Goal: Check status: Check status

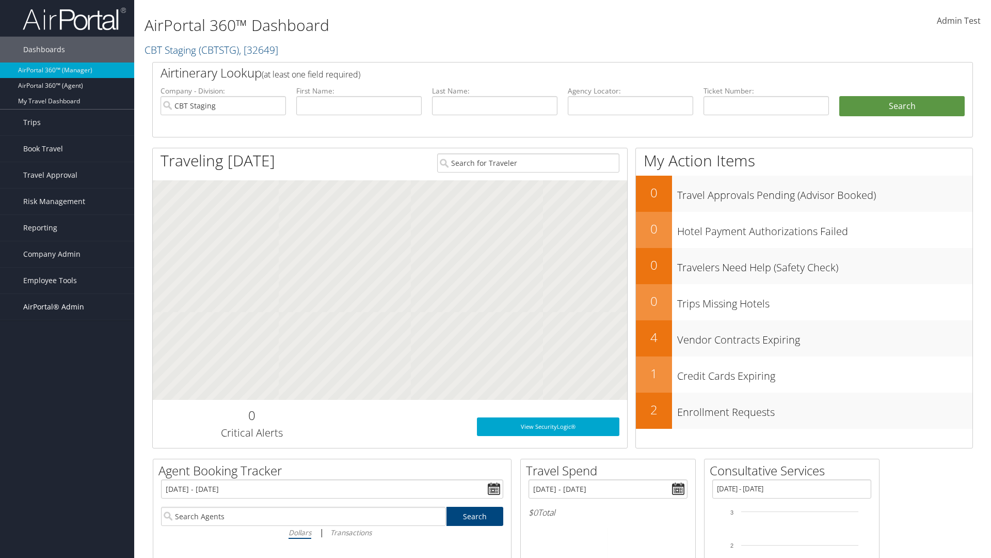
click at [67, 307] on span "AirPortal® Admin" at bounding box center [53, 307] width 61 height 26
click at [67, 428] on link "Profile Sync Analytics" at bounding box center [67, 435] width 134 height 15
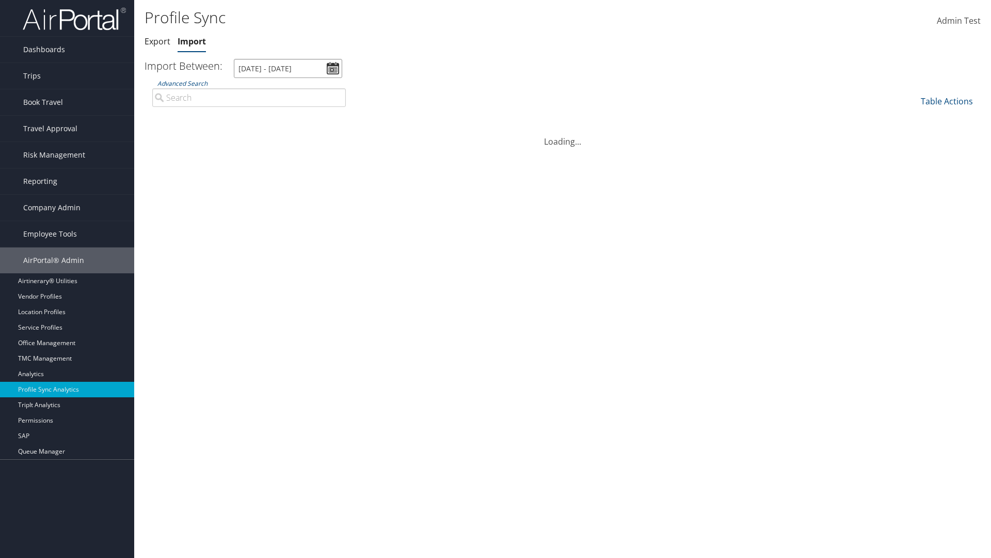
click at [288, 68] on input "9/3/2025 - 10/4/2025" at bounding box center [288, 68] width 108 height 19
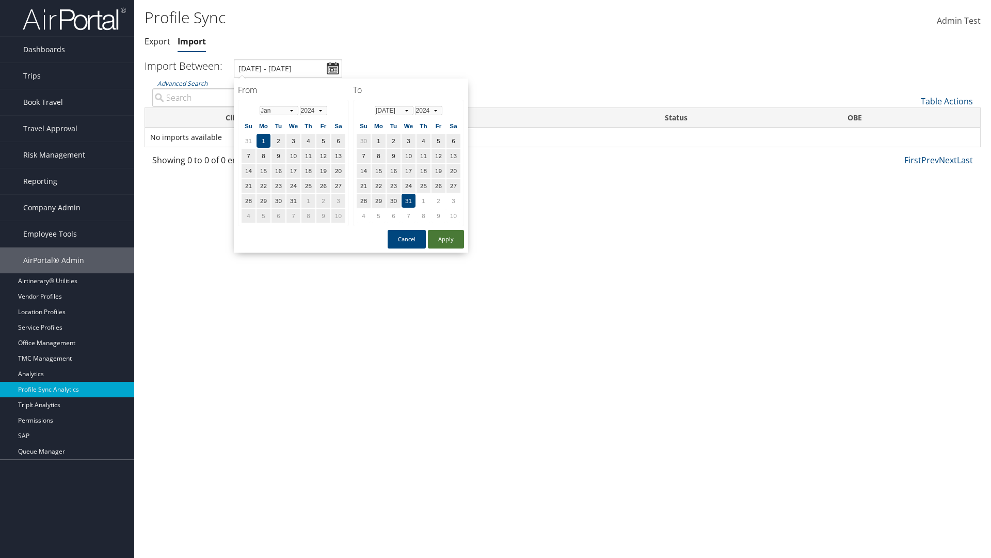
click at [446, 239] on button "Apply" at bounding box center [446, 239] width 36 height 19
type input "1/1/2024 - 7/31/2024"
